Goal: Task Accomplishment & Management: Use online tool/utility

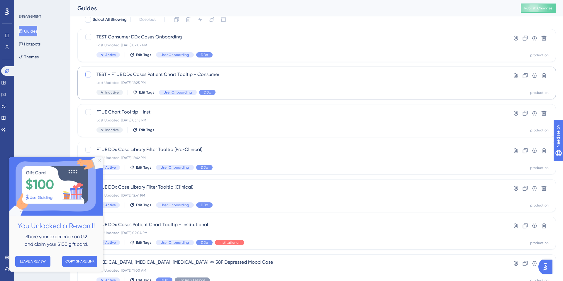
scroll to position [26, 0]
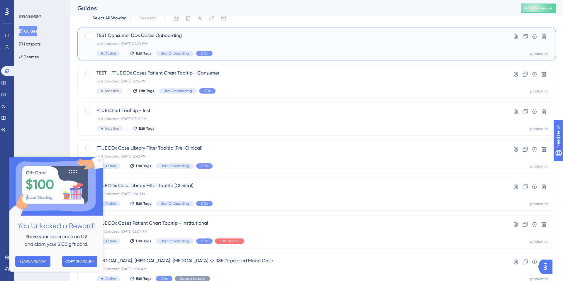
click at [197, 38] on span "TEST Consumer DDx Cases Onboarding" at bounding box center [292, 35] width 393 height 7
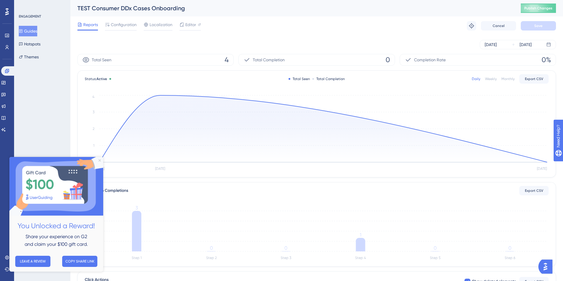
click at [100, 160] on icon "Close Preview" at bounding box center [99, 160] width 2 height 2
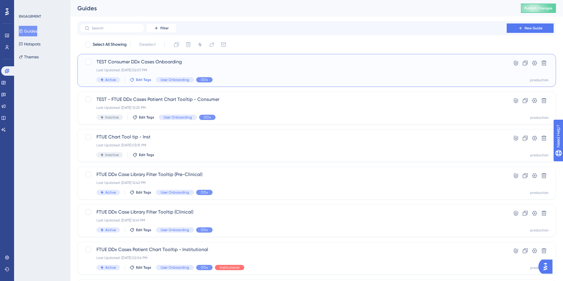
click at [137, 81] on span "Edit Tags" at bounding box center [143, 79] width 15 height 5
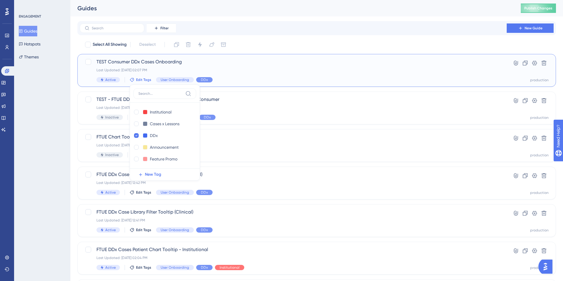
click at [130, 69] on div "Last Updated: [DATE] 02:07 PM" at bounding box center [292, 70] width 393 height 5
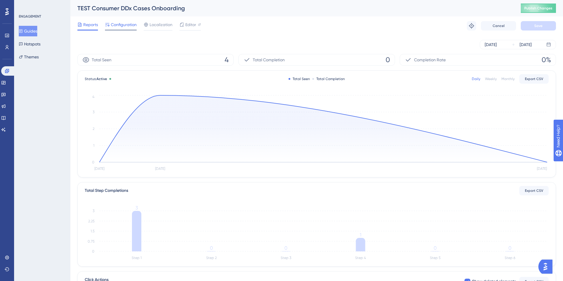
click at [118, 28] on span "Configuration" at bounding box center [124, 24] width 26 height 7
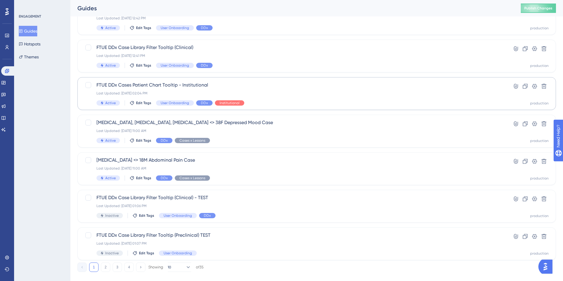
scroll to position [174, 0]
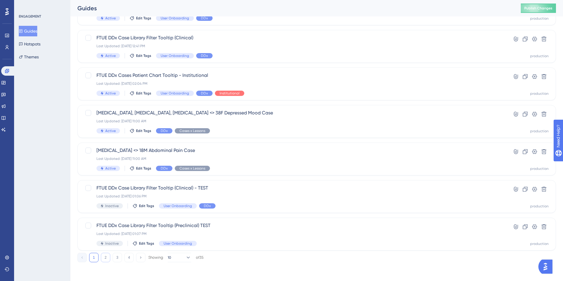
click at [106, 256] on button "2" at bounding box center [105, 257] width 9 height 9
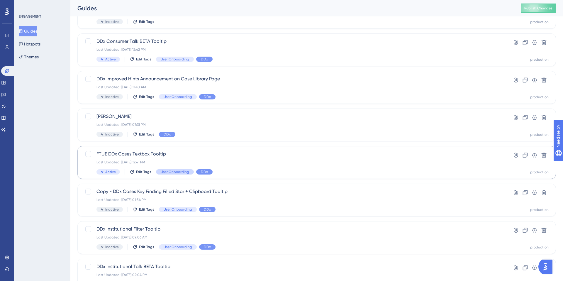
scroll to position [0, 0]
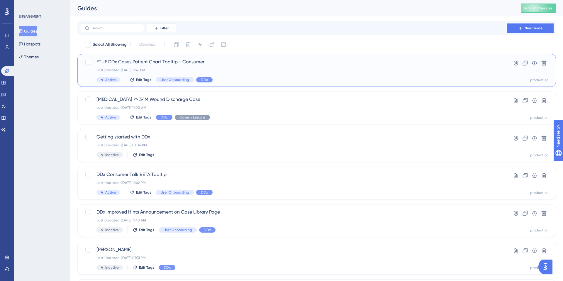
click at [165, 68] on div "Last Updated: [DATE] 12:41 PM" at bounding box center [292, 70] width 393 height 5
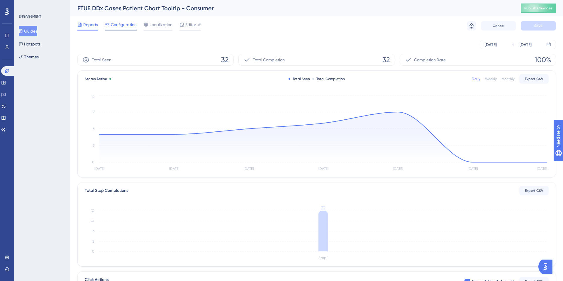
click at [127, 27] on span "Configuration" at bounding box center [124, 24] width 26 height 7
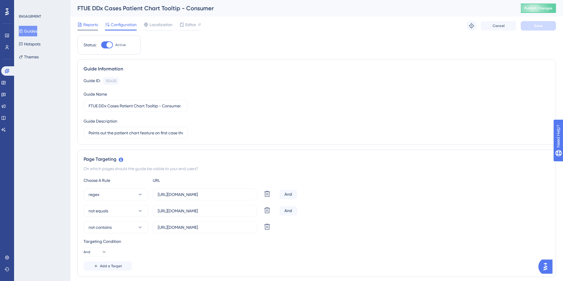
click at [87, 22] on span "Reports" at bounding box center [90, 24] width 15 height 7
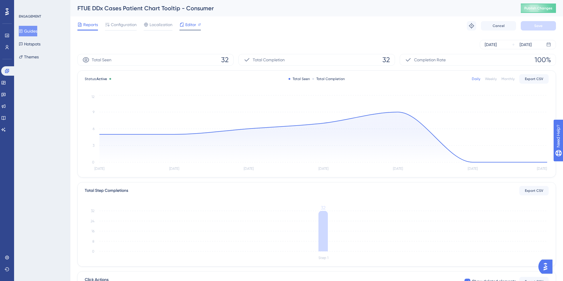
click at [190, 28] on span "Editor" at bounding box center [190, 24] width 11 height 7
